Goal: Check status: Check status

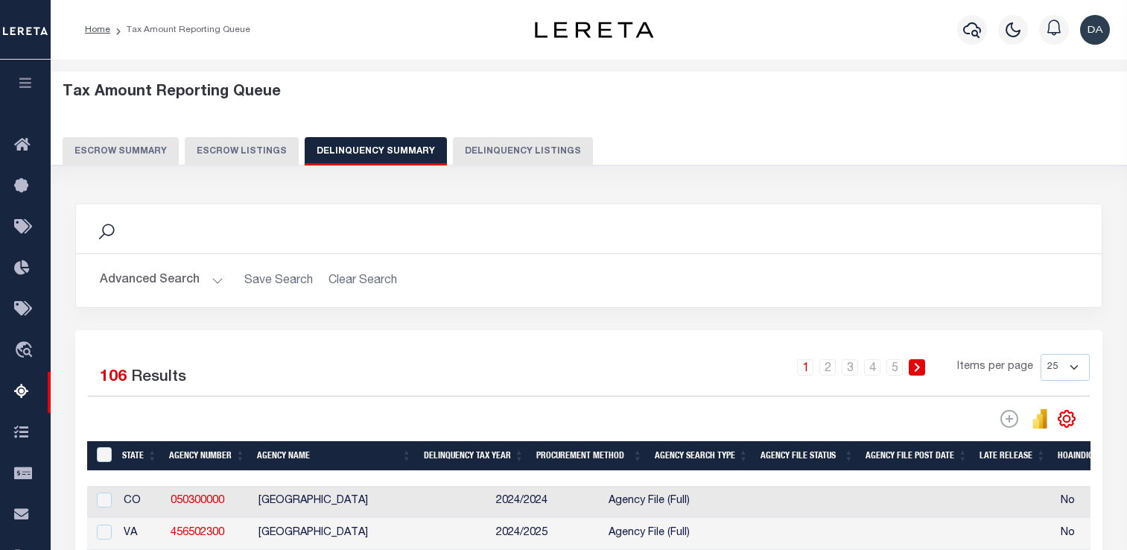
select select
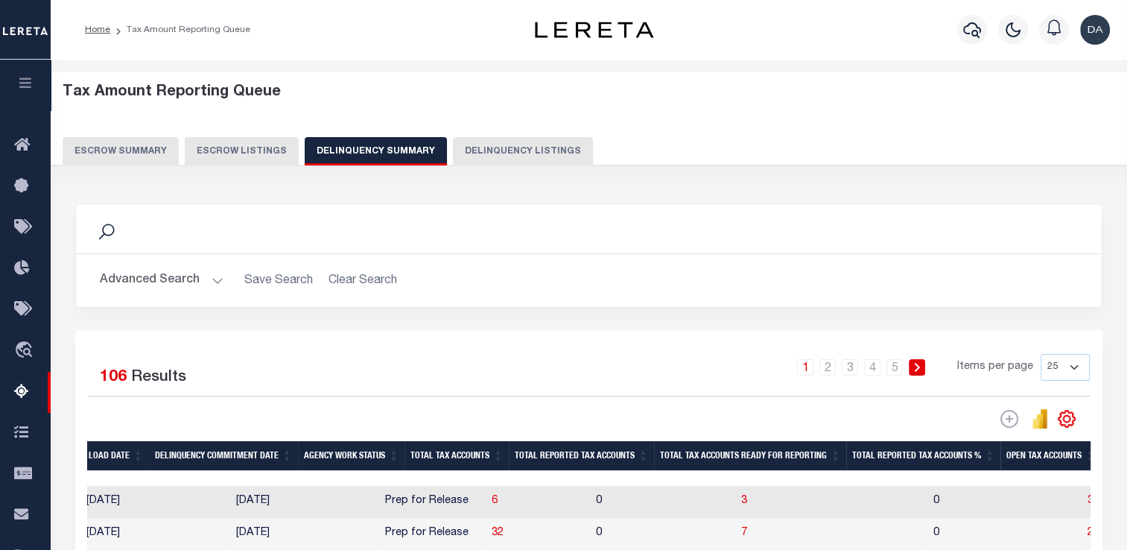
click at [153, 279] on button "Advanced Search" at bounding box center [162, 280] width 124 height 29
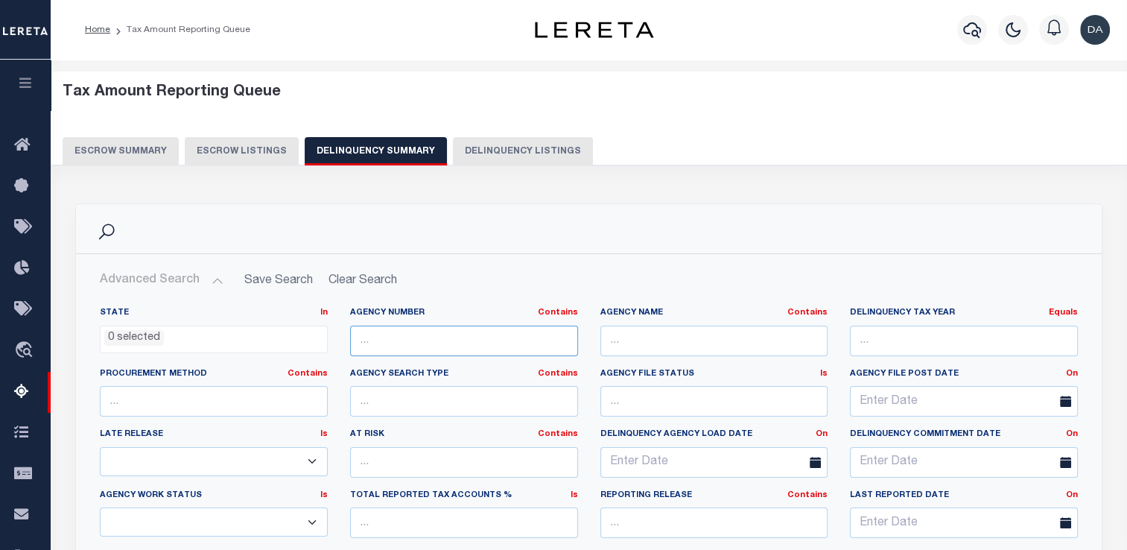
click at [444, 341] on input "text" at bounding box center [464, 341] width 228 height 31
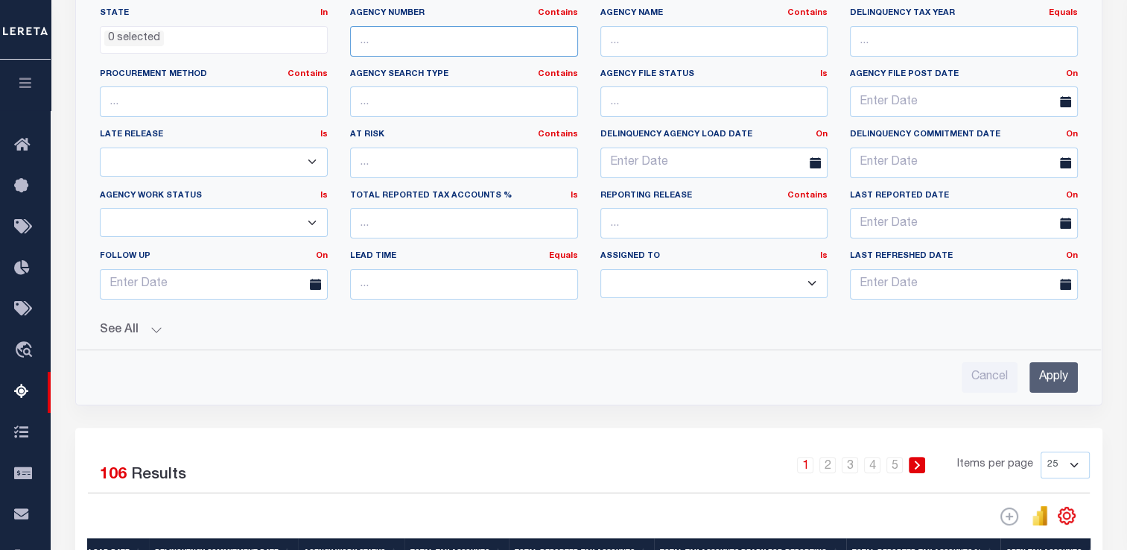
scroll to position [437, 0]
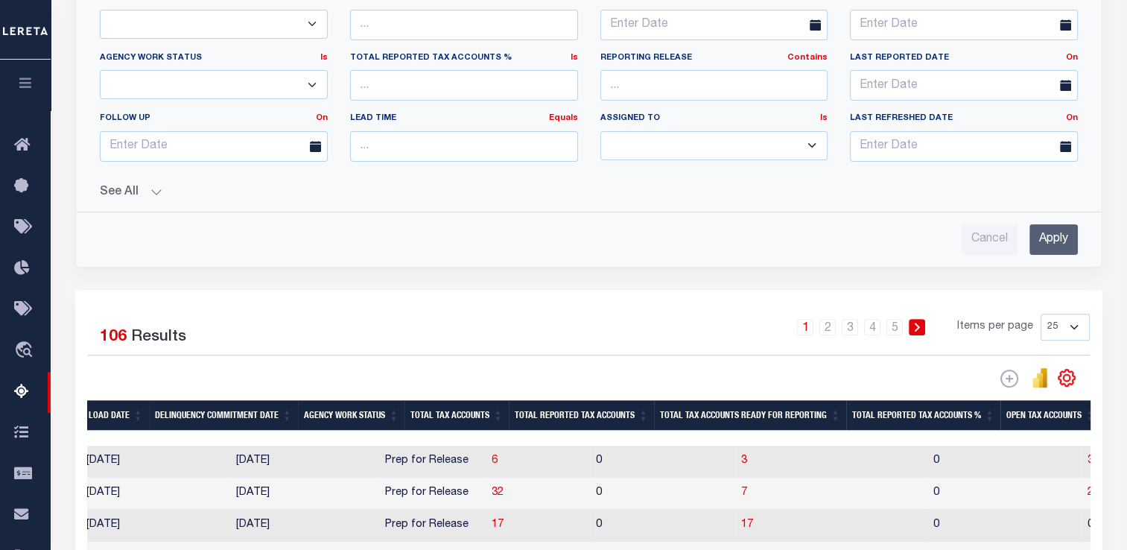
click at [131, 189] on button "See All" at bounding box center [589, 192] width 978 height 14
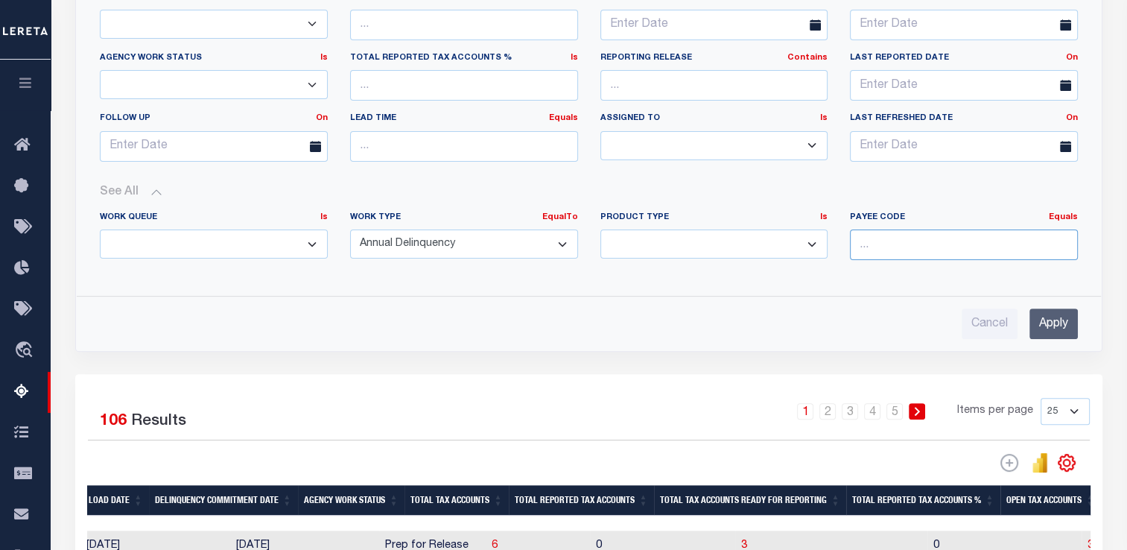
click at [871, 248] on input "number" at bounding box center [964, 244] width 228 height 31
paste input "1600100000"
type input "1600100000"
click at [1058, 308] on input "Apply" at bounding box center [1053, 323] width 48 height 31
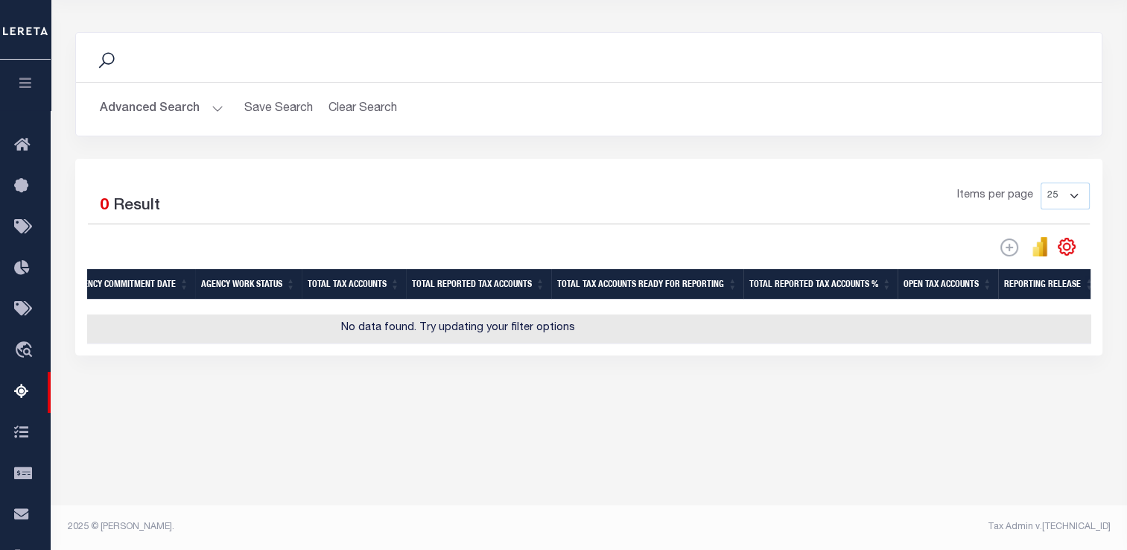
scroll to position [361, 0]
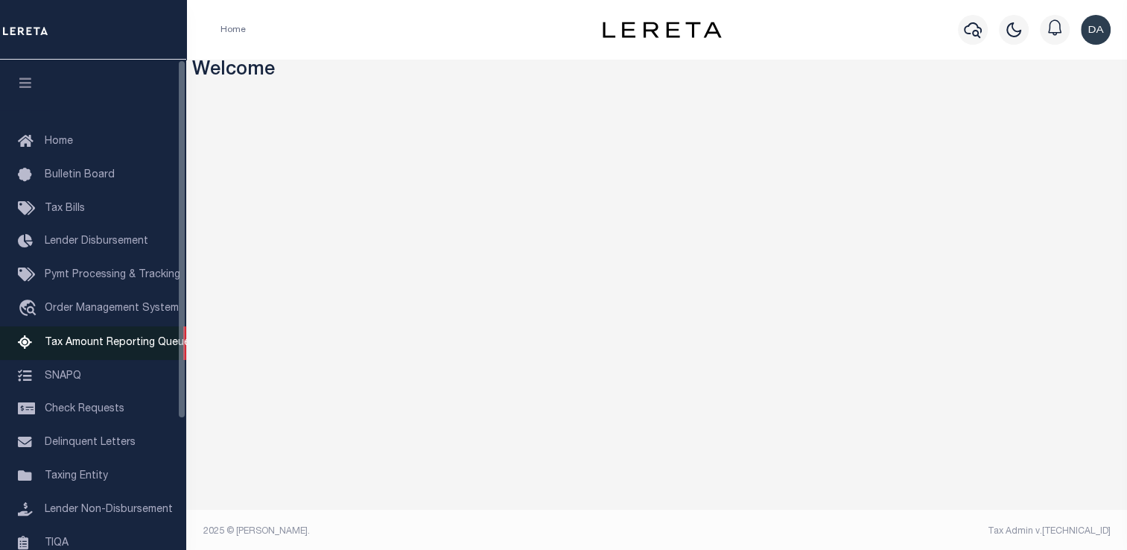
click at [133, 329] on link "Tax Amount Reporting Queue" at bounding box center [93, 343] width 186 height 34
click at [103, 341] on span "Tax Amount Reporting Queue" at bounding box center [117, 342] width 145 height 10
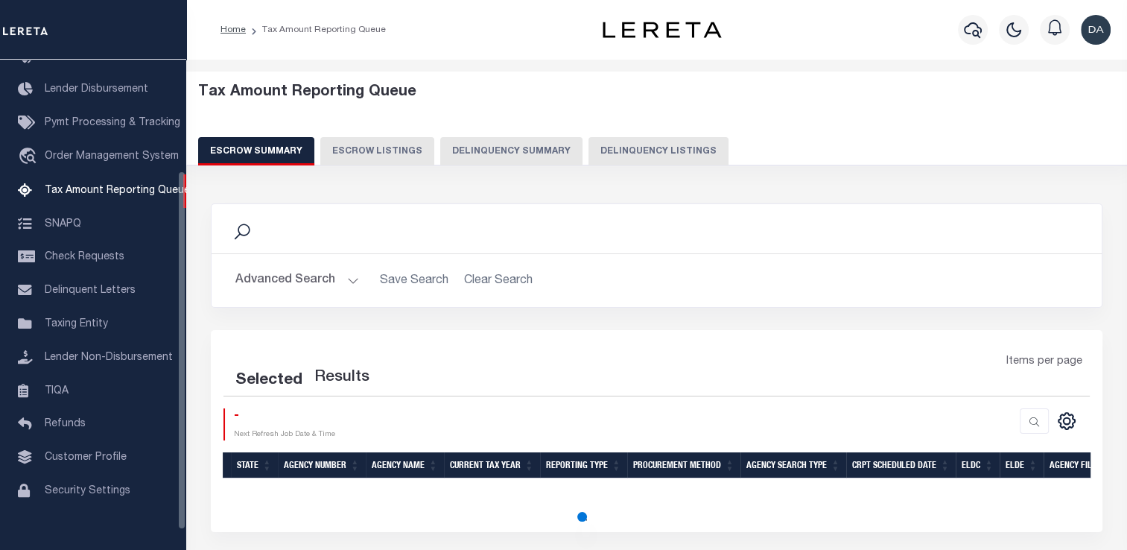
scroll to position [152, 0]
click at [504, 153] on button "Delinquency Summary" at bounding box center [511, 151] width 142 height 28
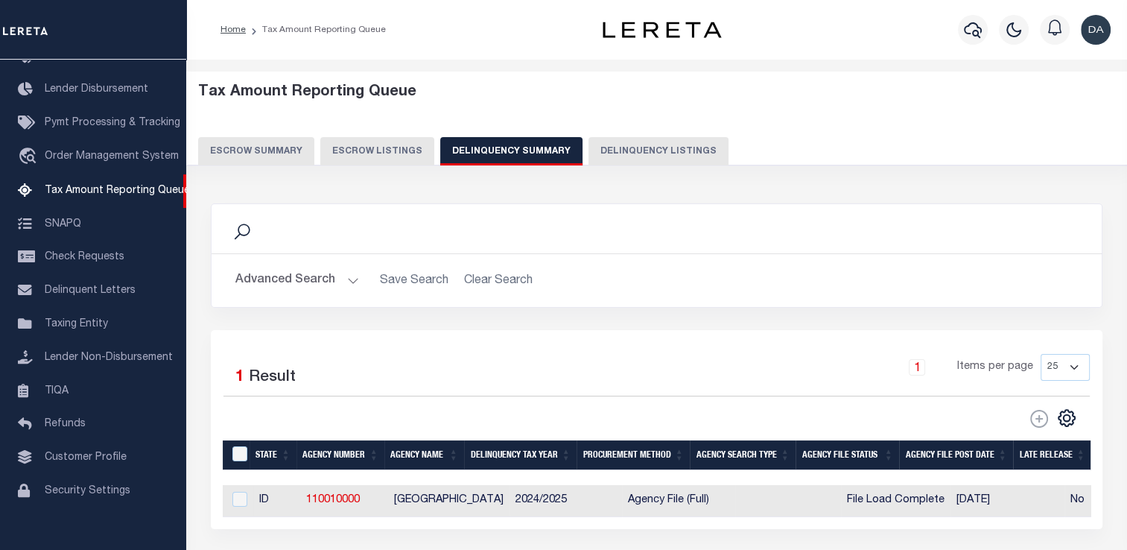
click at [334, 271] on button "Advanced Search" at bounding box center [297, 280] width 124 height 29
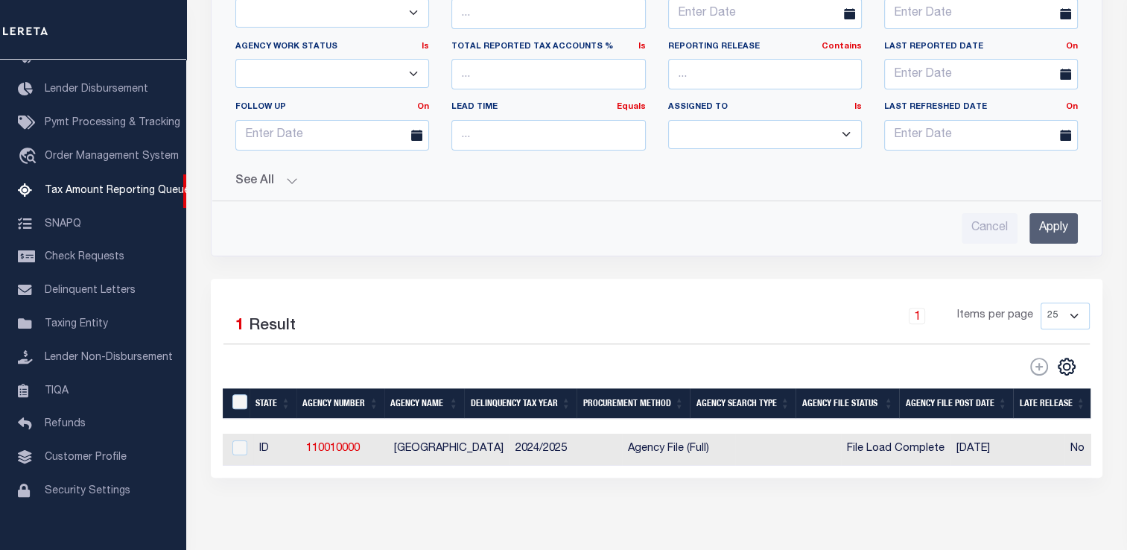
scroll to position [453, 0]
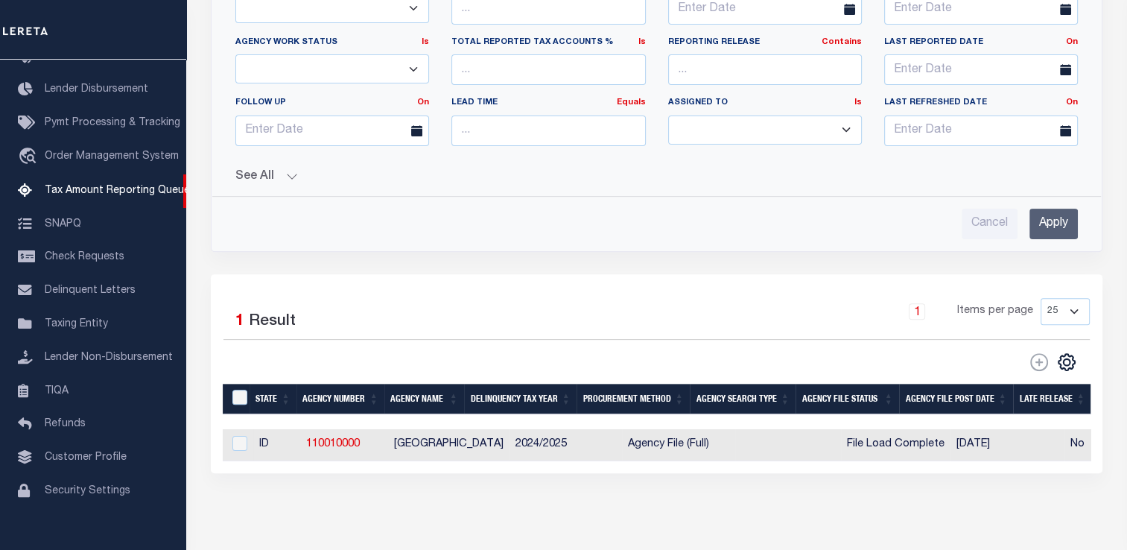
click at [262, 170] on button "See All" at bounding box center [656, 177] width 842 height 14
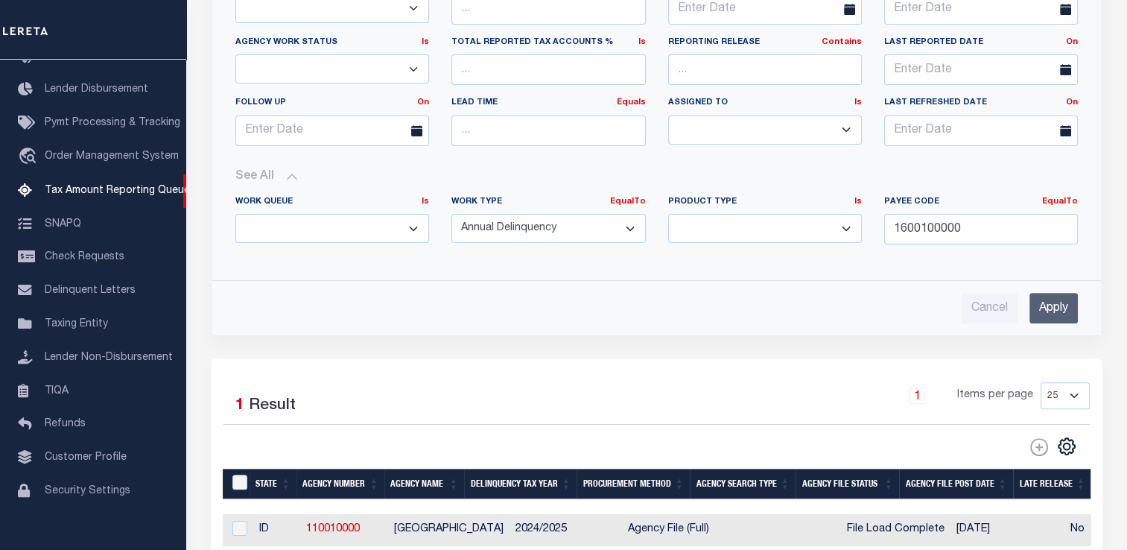
click at [1055, 311] on input "Apply" at bounding box center [1053, 308] width 48 height 31
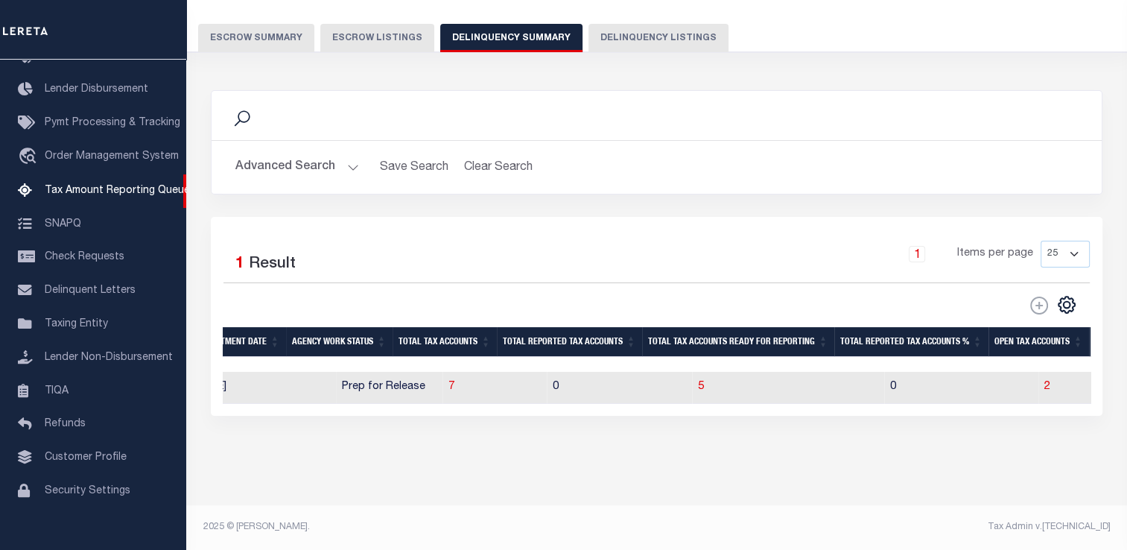
scroll to position [0, 0]
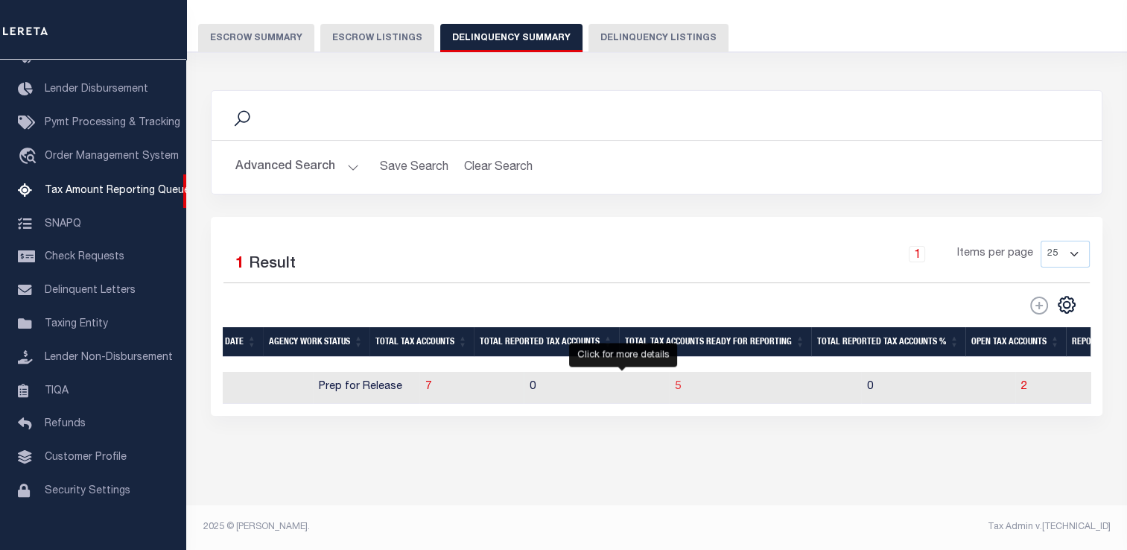
click at [675, 381] on span "5" at bounding box center [678, 386] width 6 height 10
select select "100"
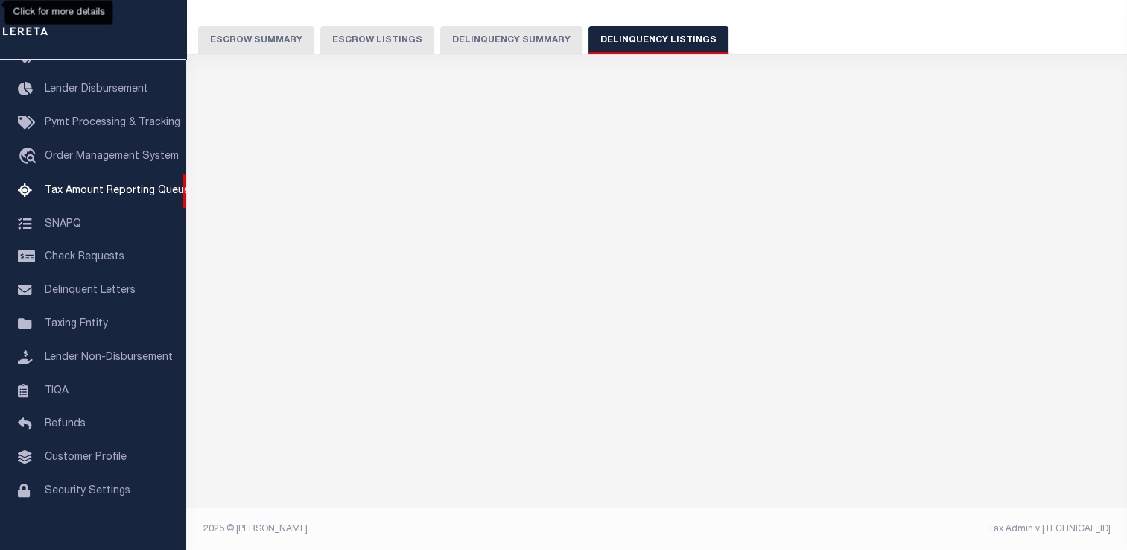
select select "100"
